Goal: Find specific page/section: Find specific page/section

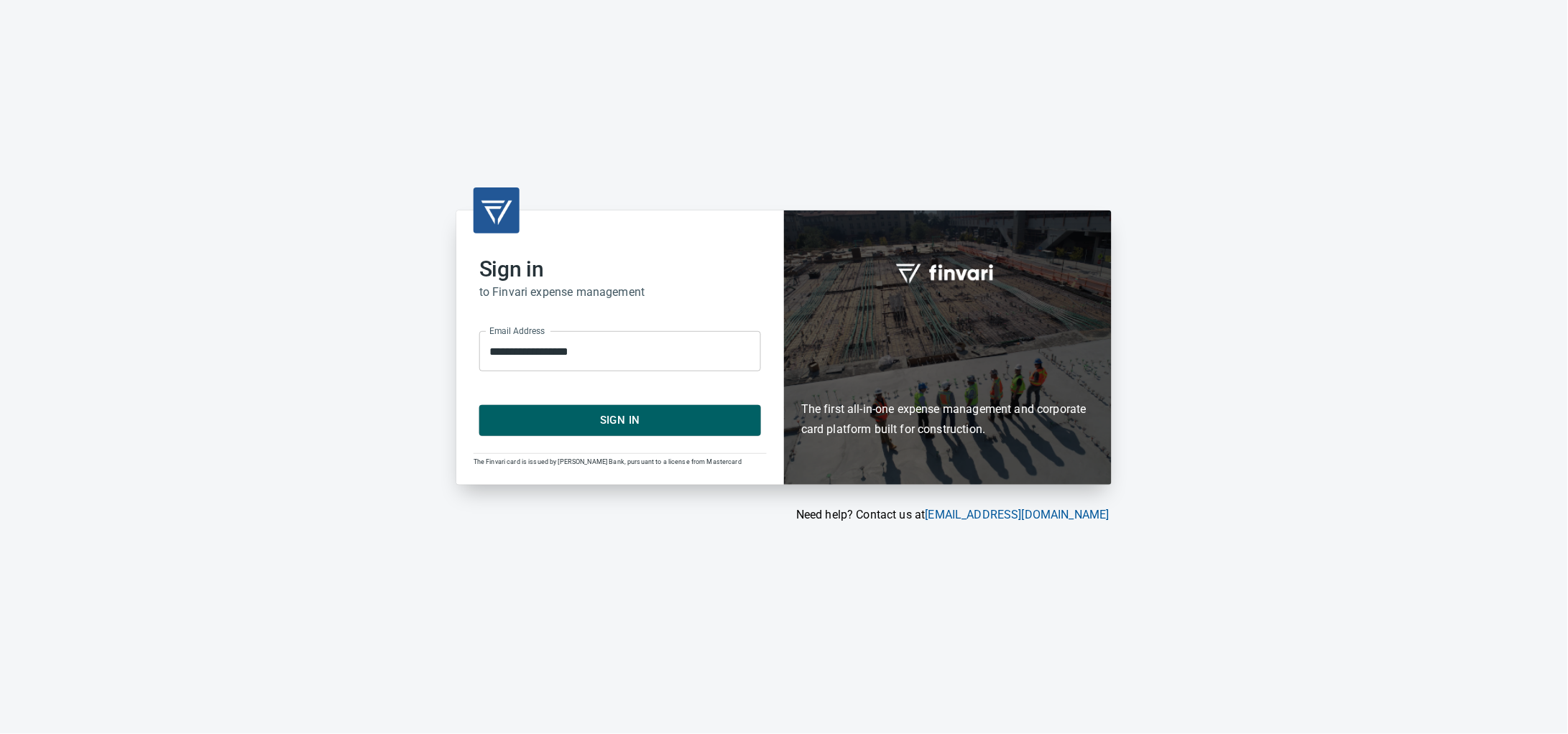
click at [597, 416] on span "Sign In" at bounding box center [620, 419] width 250 height 18
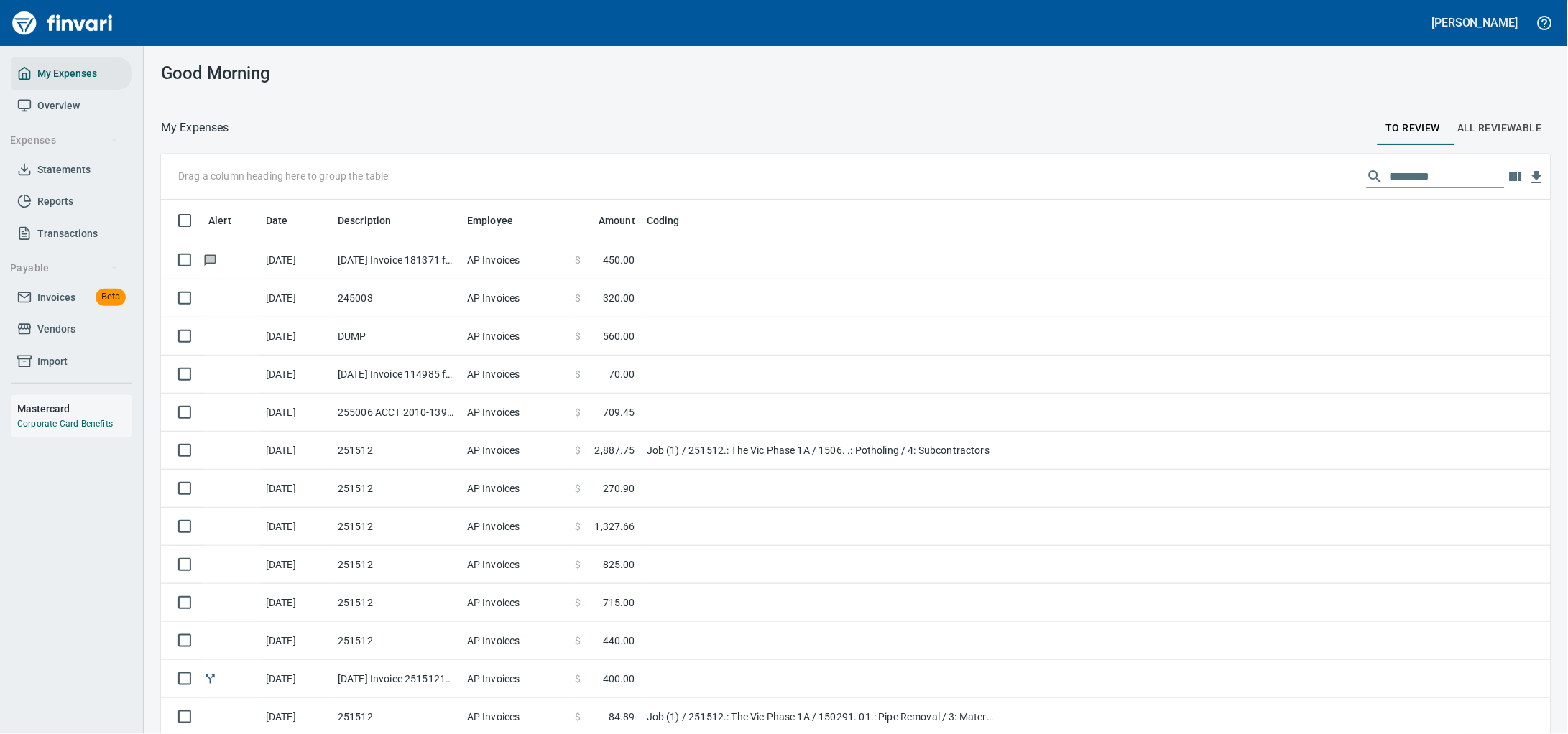
scroll to position [563, 1349]
click at [75, 307] on span "Invoices" at bounding box center [57, 297] width 39 height 18
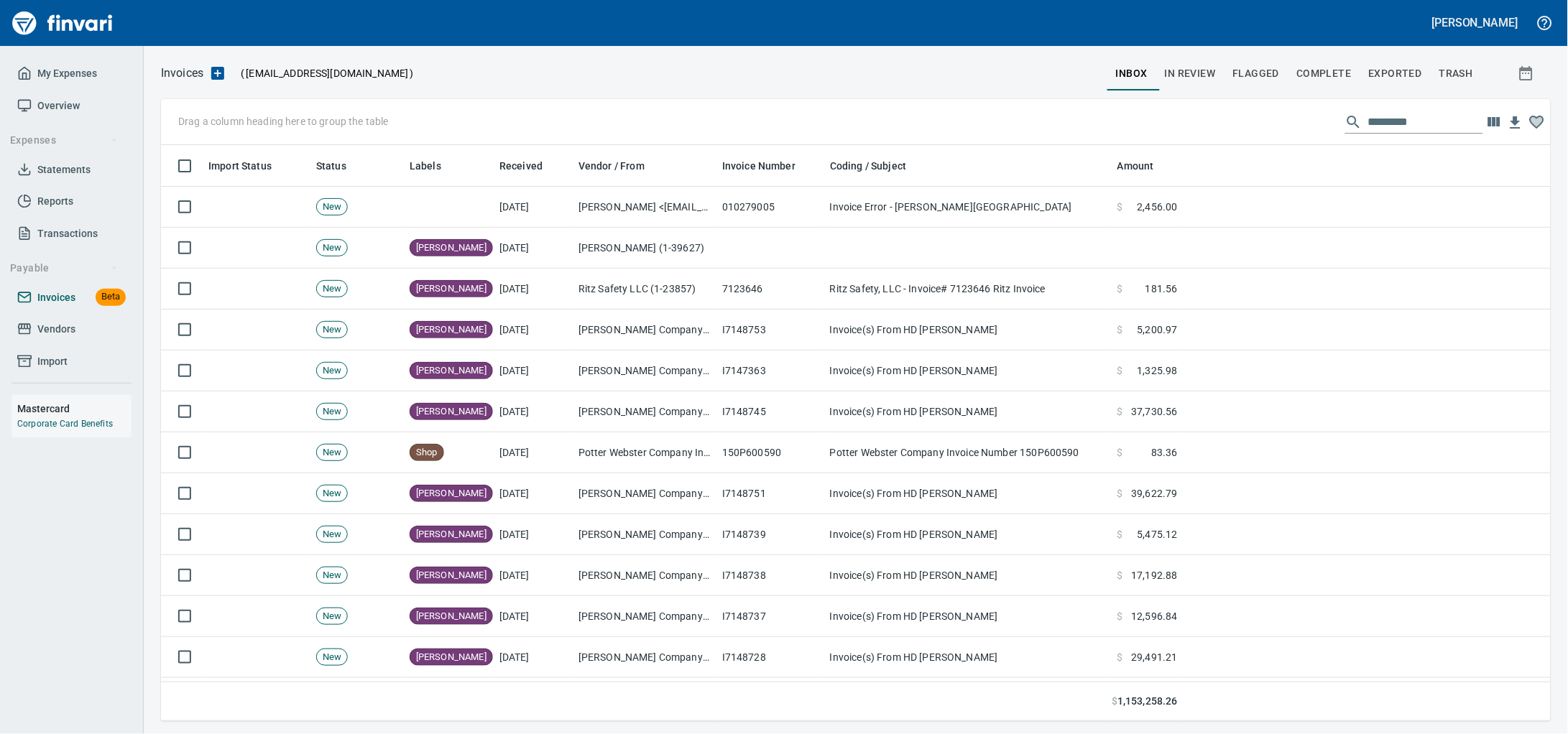
scroll to position [563, 1363]
drag, startPoint x: 422, startPoint y: 166, endPoint x: 254, endPoint y: 129, distance: 172.0
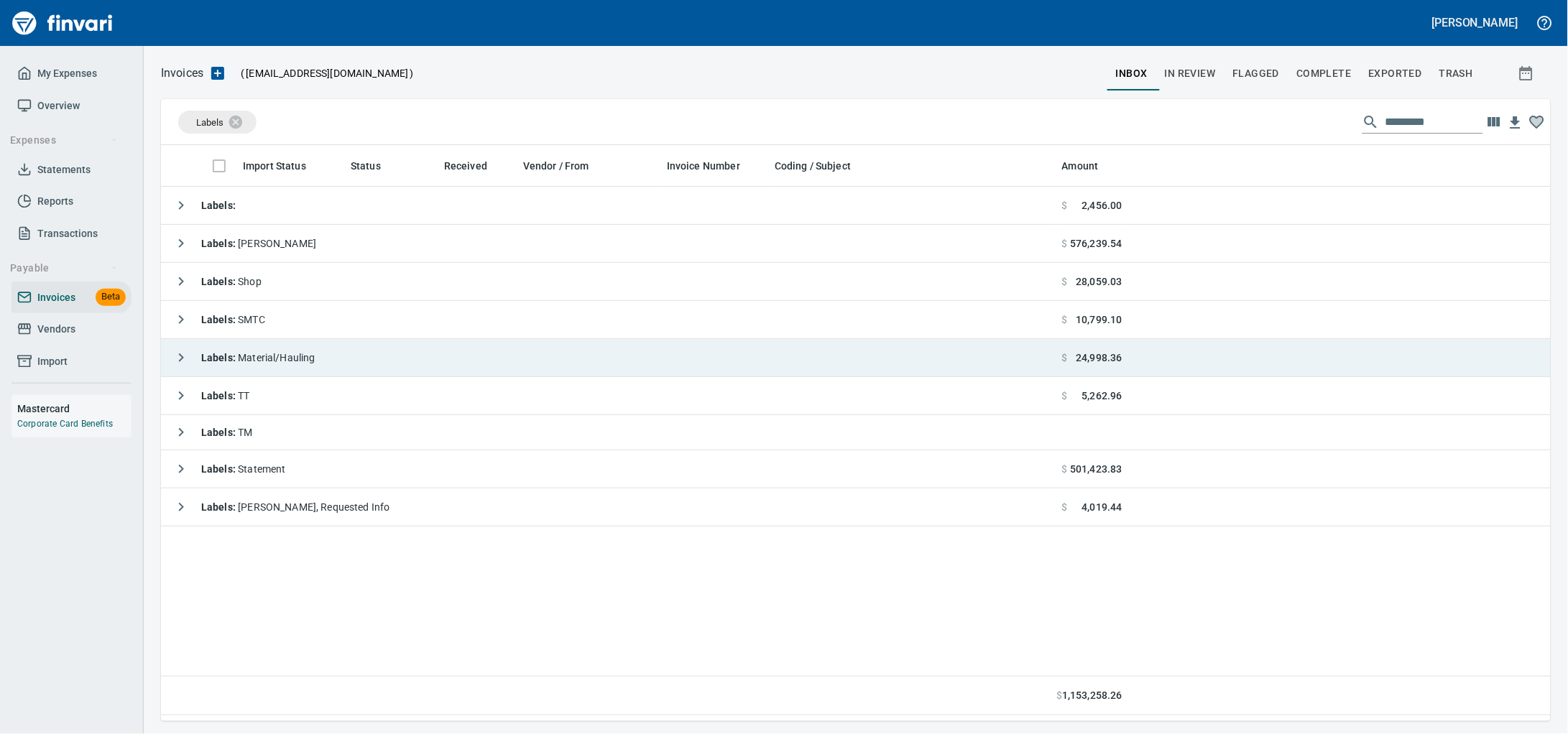
click at [477, 362] on td "Labels : Material/Hauling" at bounding box center [608, 358] width 895 height 38
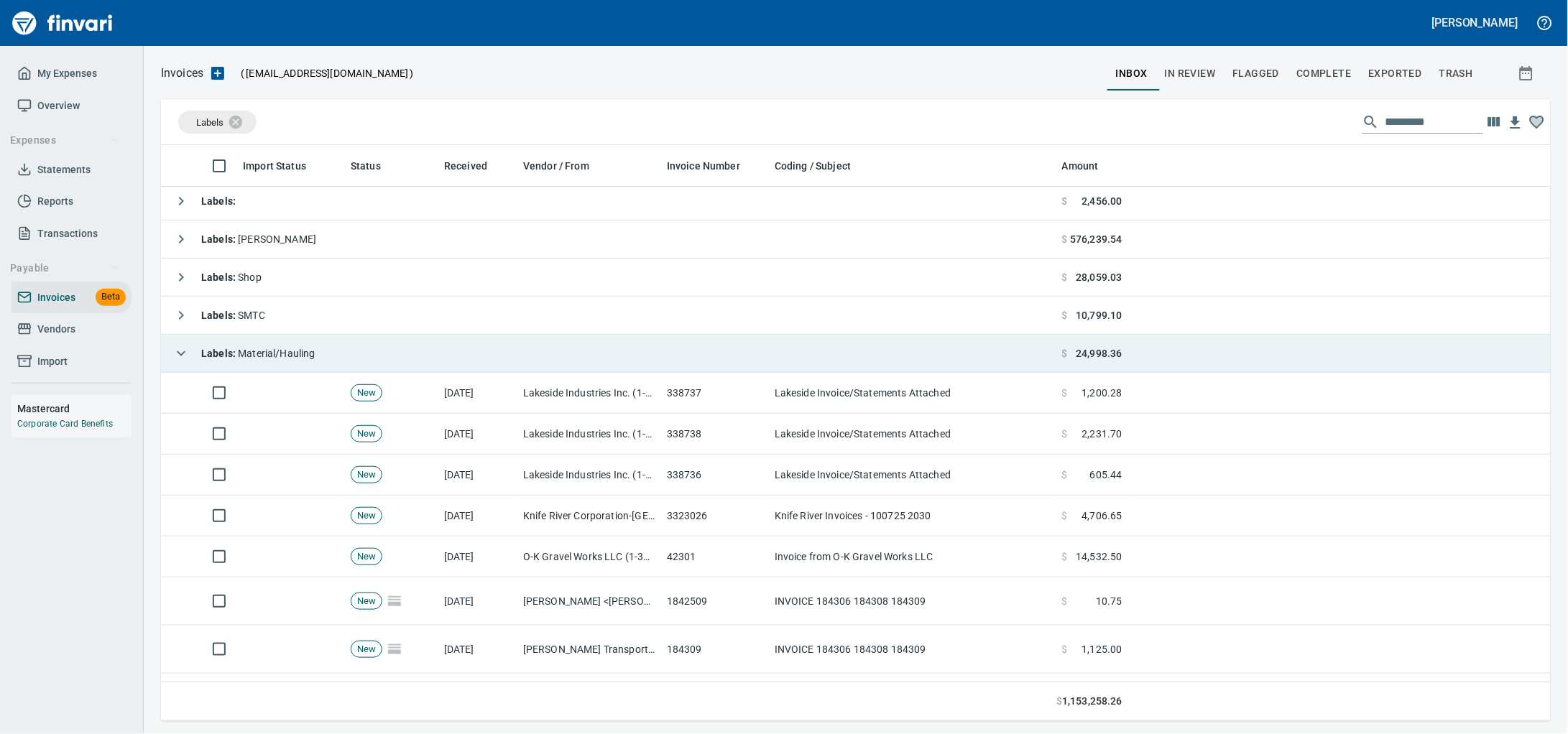
scroll to position [0, 0]
click at [386, 360] on td "Labels : Material/Hauling" at bounding box center [608, 358] width 895 height 38
